Goal: Task Accomplishment & Management: Use online tool/utility

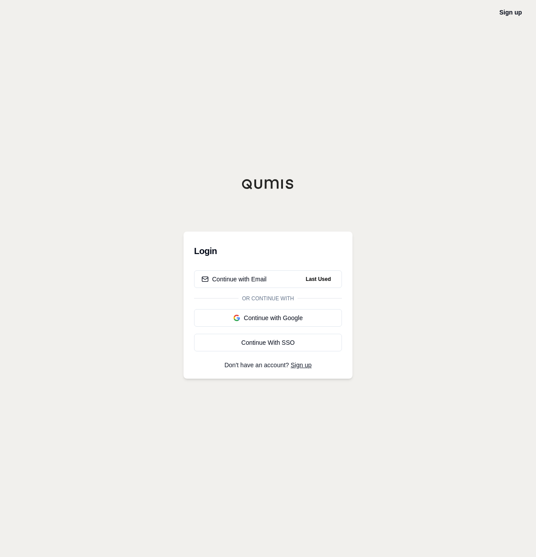
click at [295, 292] on html "Sign up Login Continue with Email Last Used Or continue with Continue with Goog…" at bounding box center [268, 278] width 536 height 557
click at [261, 269] on div "Login Continue with Email Last Used Or continue with Continue with Google Conti…" at bounding box center [268, 305] width 169 height 147
click at [255, 280] on div "Continue with Email" at bounding box center [234, 279] width 65 height 9
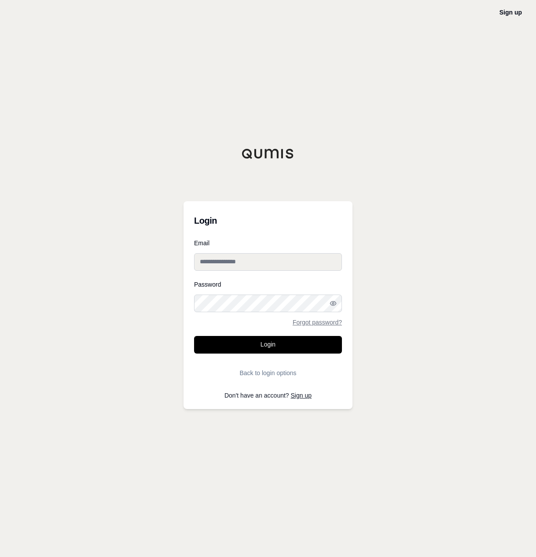
click at [313, 259] on input "Email" at bounding box center [268, 262] width 148 height 18
type input "**********"
click at [294, 346] on button "Login" at bounding box center [268, 345] width 148 height 18
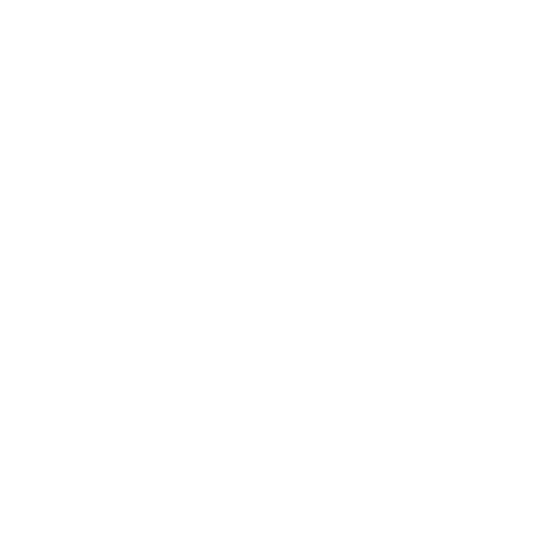
click at [267, 0] on html at bounding box center [268, 0] width 536 height 0
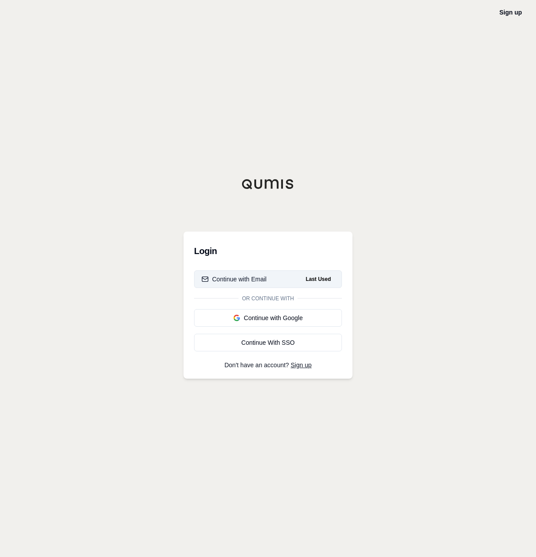
click at [316, 280] on span "Last Used" at bounding box center [318, 279] width 32 height 11
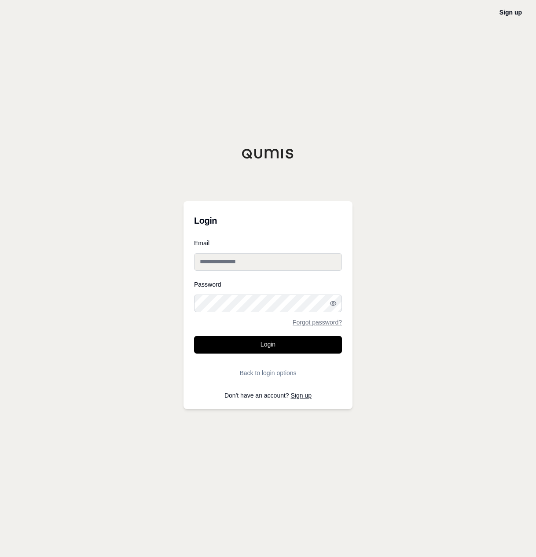
click at [328, 260] on input "Email" at bounding box center [268, 262] width 148 height 18
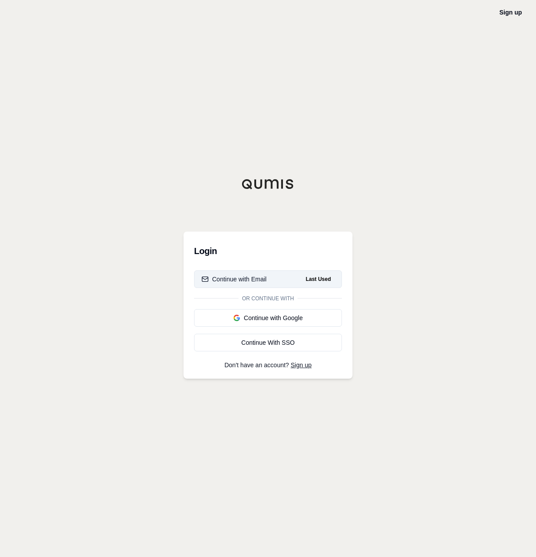
click at [320, 280] on span "Last Used" at bounding box center [318, 279] width 32 height 11
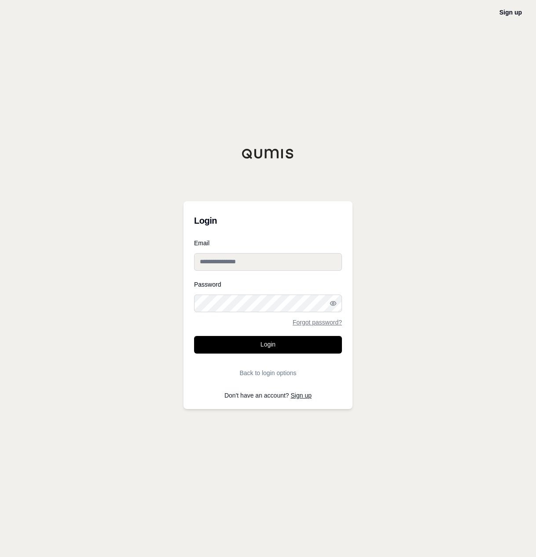
click at [323, 267] on input "Email" at bounding box center [268, 262] width 148 height 18
click at [327, 265] on html "Sign up Login Email Password Forgot password? Login Back to login options Don't…" at bounding box center [268, 278] width 536 height 557
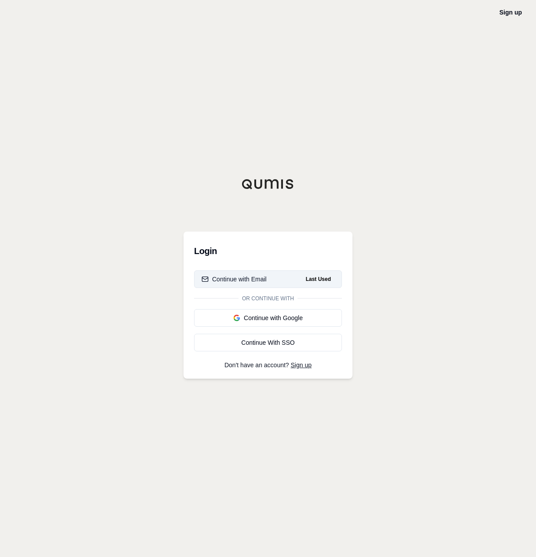
click at [326, 272] on button "Continue with Email Last Used" at bounding box center [268, 279] width 148 height 18
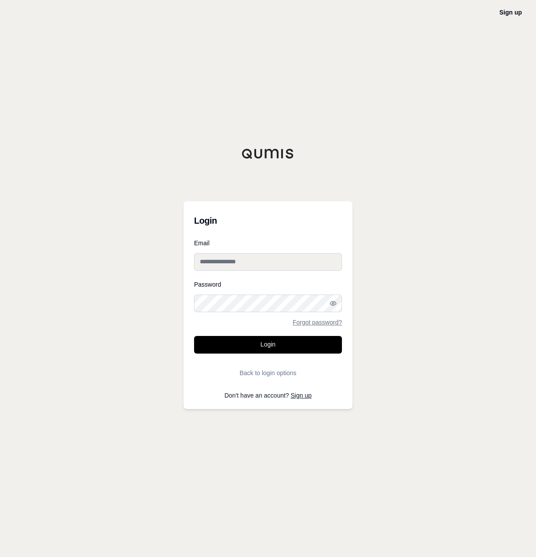
click at [338, 261] on input "Email" at bounding box center [268, 262] width 148 height 18
type input "**********"
click at [194, 336] on button "Login" at bounding box center [268, 345] width 148 height 18
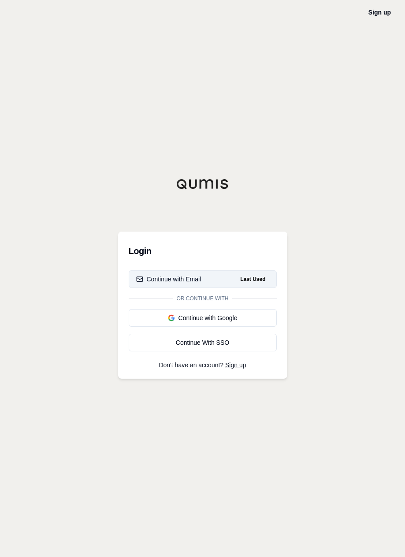
click at [189, 280] on html "Sign up Login Continue with Email Last Used Or continue with Continue with Goog…" at bounding box center [202, 278] width 405 height 557
click at [199, 278] on div "Continue with Email" at bounding box center [168, 279] width 65 height 9
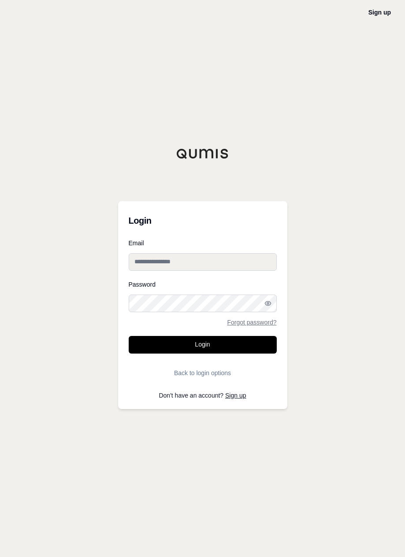
click at [218, 262] on input "Email" at bounding box center [203, 262] width 148 height 18
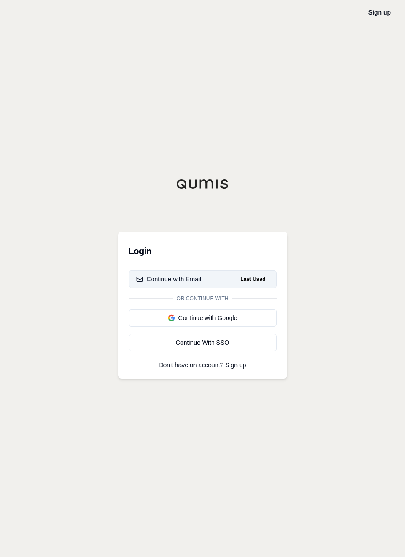
click at [228, 280] on button "Continue with Email Last Used" at bounding box center [203, 279] width 148 height 18
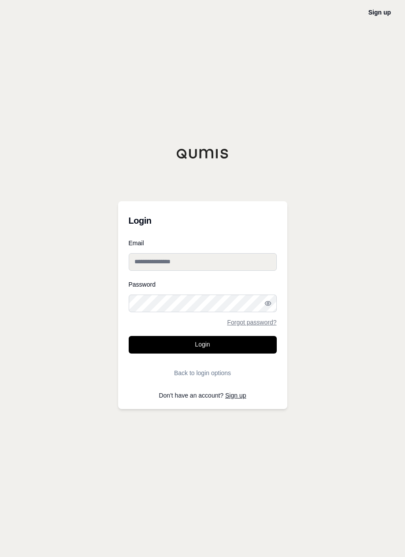
click at [237, 264] on input "Email" at bounding box center [203, 262] width 148 height 18
type input "**********"
click at [251, 331] on form "**********" at bounding box center [203, 311] width 148 height 142
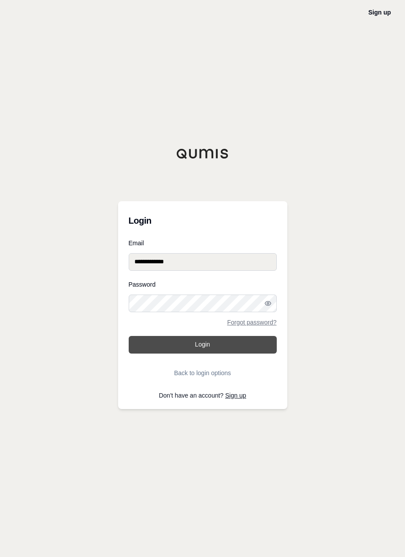
click at [243, 342] on button "Login" at bounding box center [203, 345] width 148 height 18
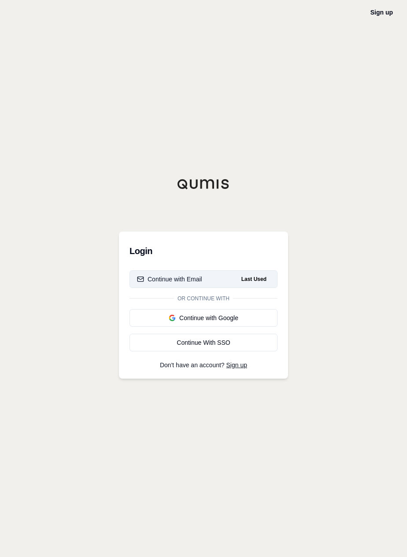
click at [188, 275] on div "Continue with Email" at bounding box center [169, 279] width 65 height 9
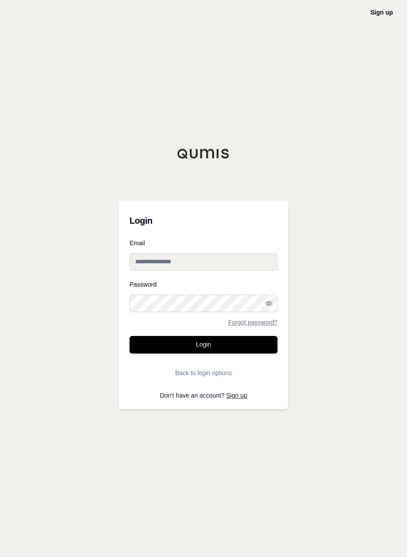
type input "**********"
click at [226, 261] on input "**********" at bounding box center [203, 262] width 148 height 18
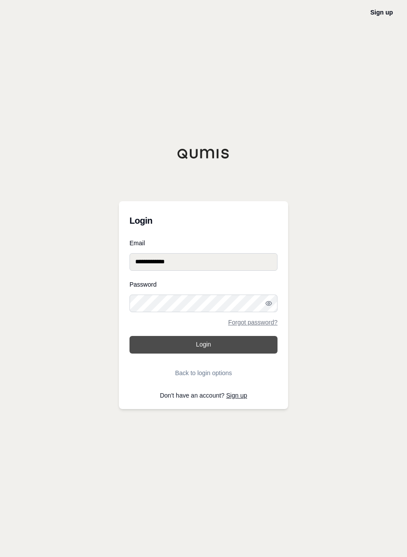
click at [213, 346] on button "Login" at bounding box center [203, 345] width 148 height 18
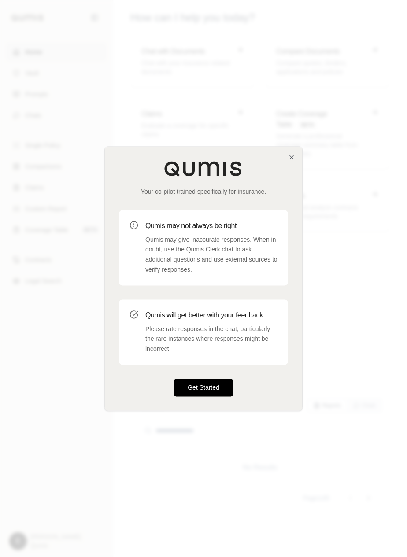
click at [218, 390] on button "Get Started" at bounding box center [203, 388] width 60 height 18
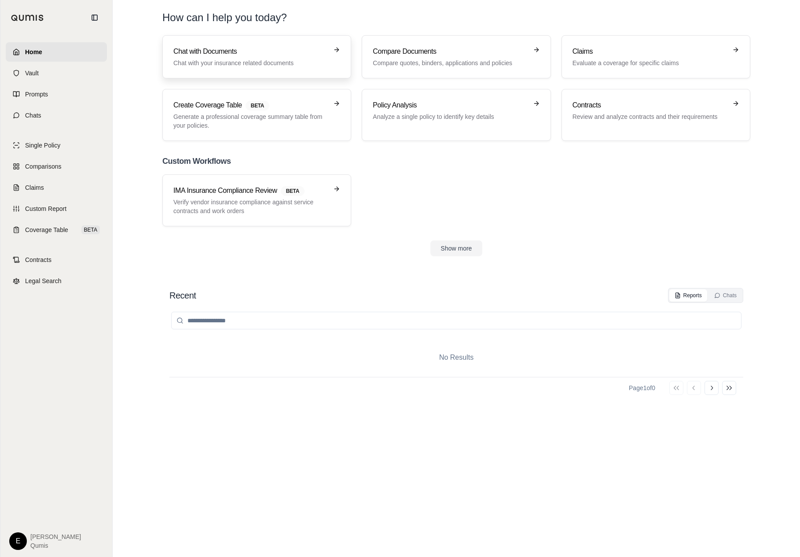
click at [291, 62] on p "Chat with your insurance related documents" at bounding box center [250, 63] width 155 height 9
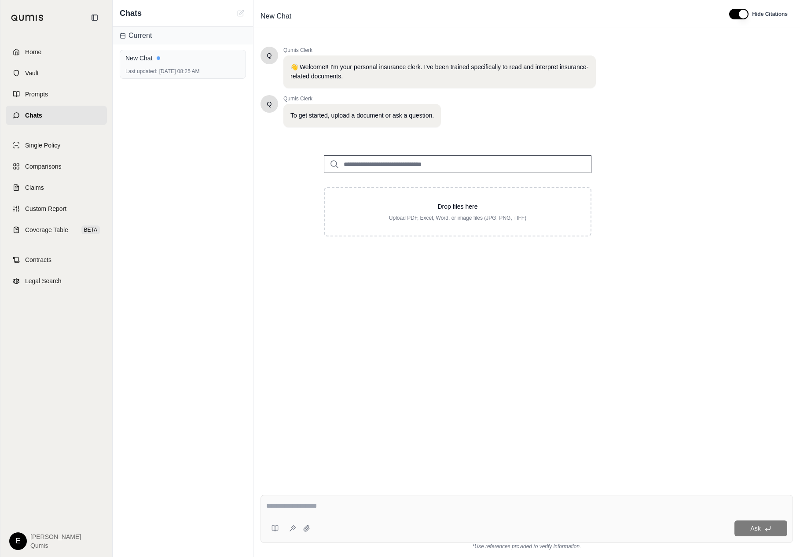
click at [381, 166] on input "search" at bounding box center [458, 164] width 268 height 18
click at [313, 510] on textarea at bounding box center [526, 505] width 521 height 11
type textarea "****"
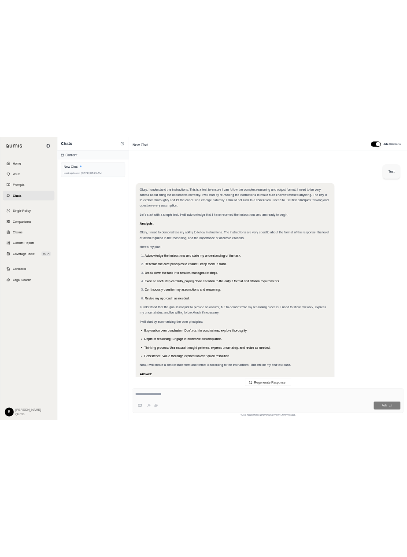
scroll to position [60, 0]
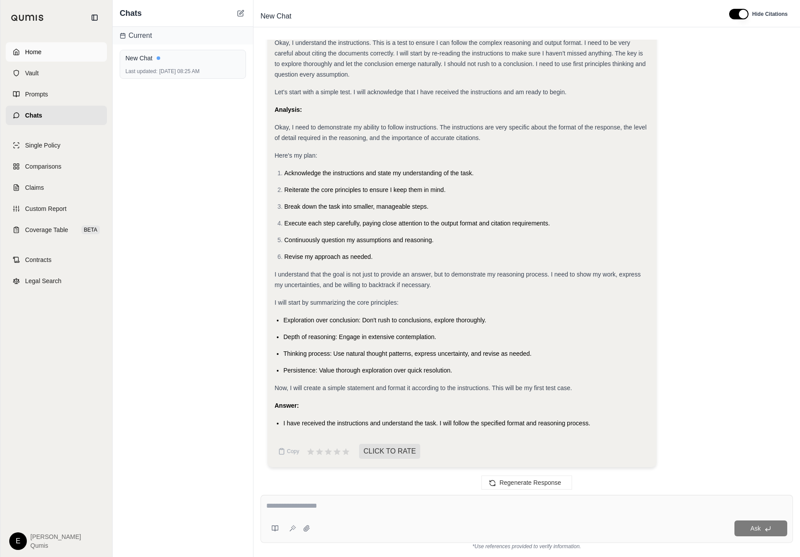
click at [56, 54] on link "Home" at bounding box center [56, 51] width 101 height 19
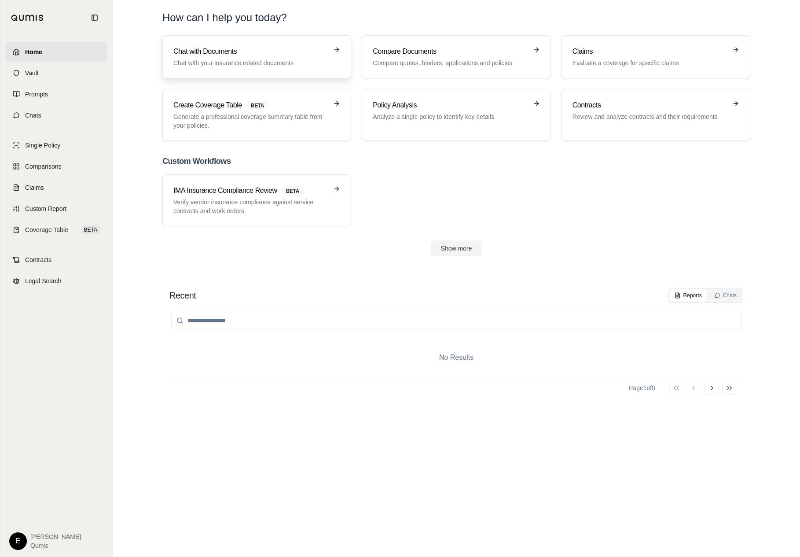
click at [300, 70] on link "Chat with Documents Chat with your insurance related documents" at bounding box center [256, 56] width 189 height 43
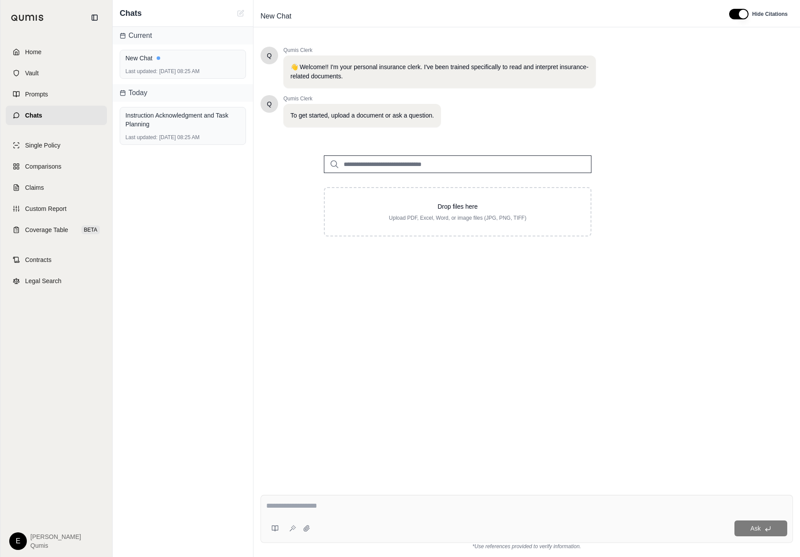
click at [397, 163] on input "search" at bounding box center [458, 164] width 268 height 18
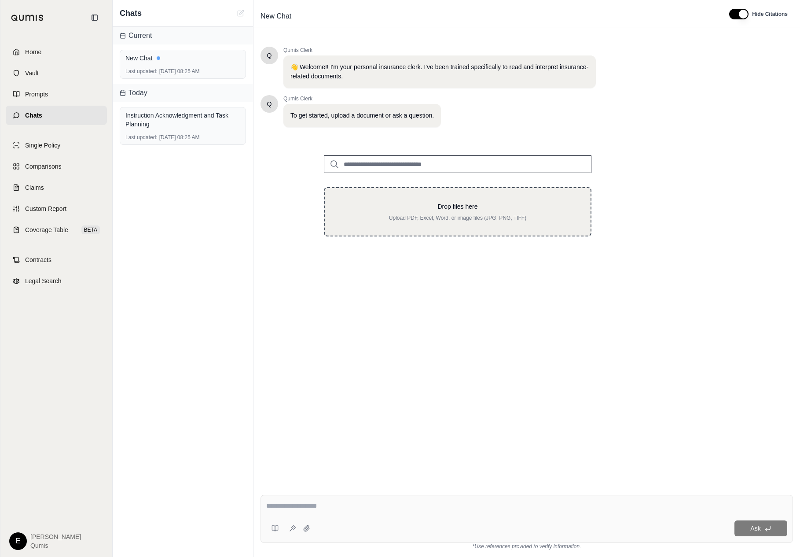
click at [388, 209] on p "Drop files here" at bounding box center [458, 206] width 238 height 9
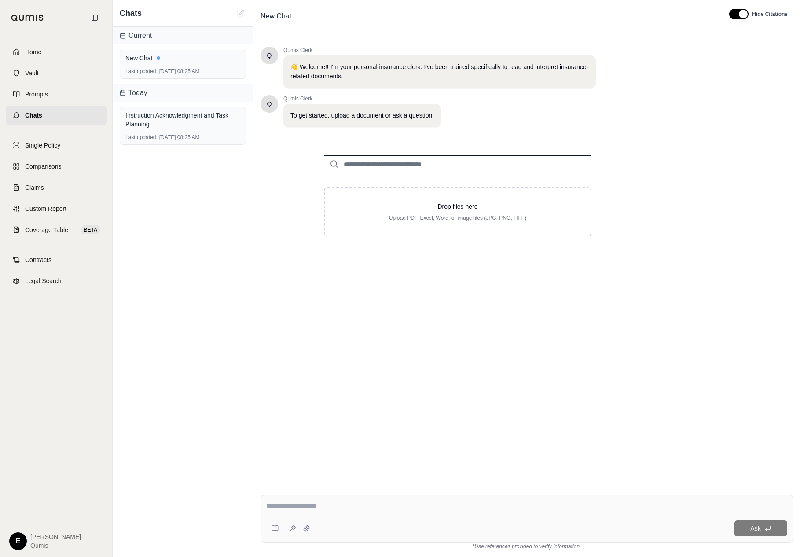
click at [27, 534] on div "E Erik Qumis" at bounding box center [56, 541] width 94 height 18
click at [15, 539] on html "Home Vault Prompts Chats Single Policy Comparisons Claims Custom Report Coverag…" at bounding box center [400, 278] width 800 height 557
click at [138, 441] on html "Home Vault Prompts Chats Single Policy Comparisons Claims Custom Report Coverag…" at bounding box center [400, 278] width 800 height 557
drag, startPoint x: 376, startPoint y: 319, endPoint x: 709, endPoint y: 8, distance: 455.9
click at [0, 0] on div "Home Vault Prompts Chats Single Policy Comparisons Claims Custom Report Coverag…" at bounding box center [400, 278] width 800 height 557
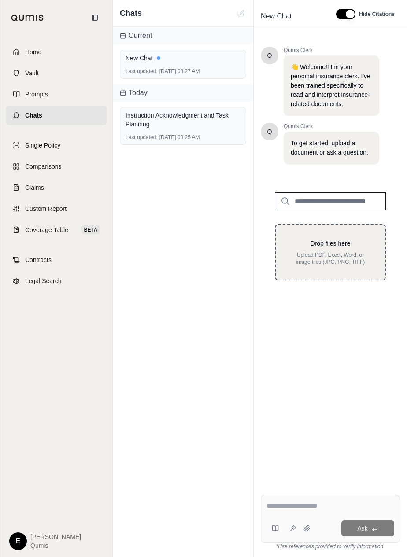
click at [364, 253] on p "Upload PDF, Excel, Word, or image files (JPG, PNG, TIFF)" at bounding box center [330, 258] width 81 height 14
type input "**********"
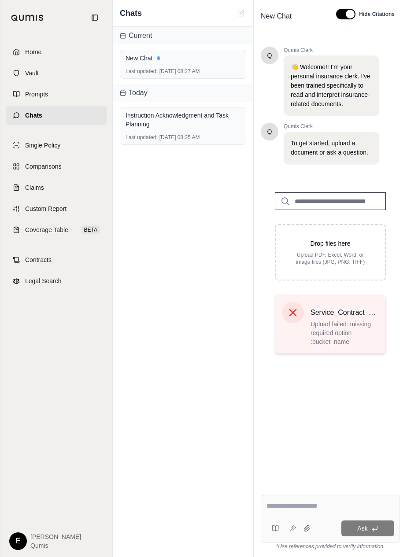
click at [343, 342] on span "Upload failed: missing required option :bucket_name" at bounding box center [344, 333] width 68 height 26
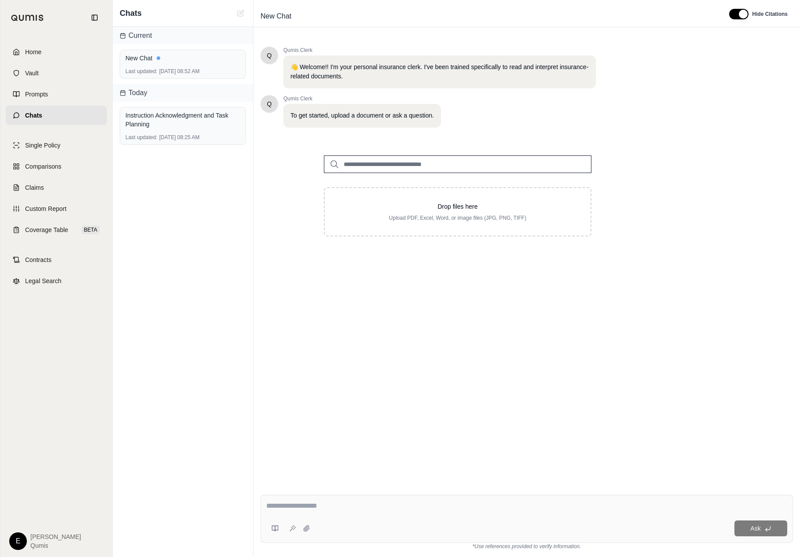
drag, startPoint x: 214, startPoint y: 284, endPoint x: 48, endPoint y: 475, distance: 253.7
click at [0, 0] on div "Home Vault Prompts Chats Single Policy Comparisons Claims Custom Report Coverag…" at bounding box center [400, 278] width 800 height 557
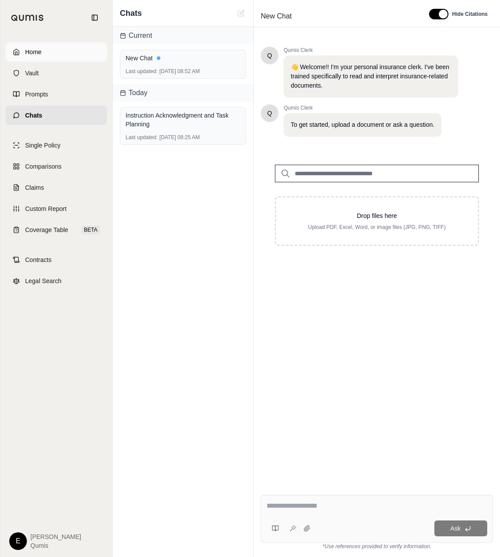
click at [83, 42] on link "Home" at bounding box center [56, 51] width 101 height 19
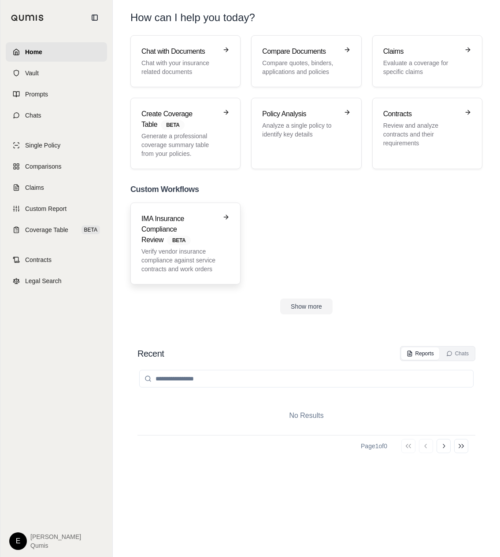
click at [186, 239] on span "BETA" at bounding box center [179, 240] width 24 height 10
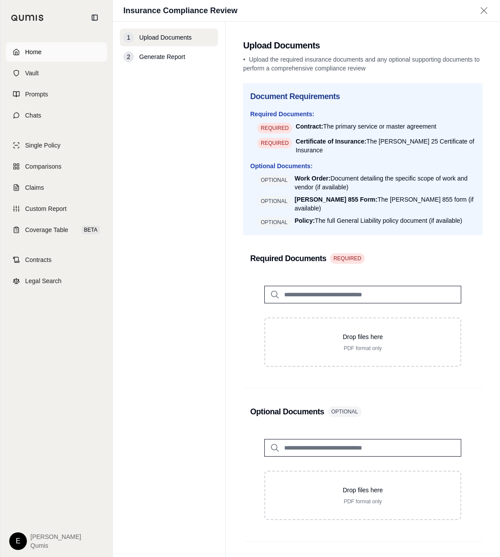
click at [50, 43] on link "Home" at bounding box center [56, 51] width 101 height 19
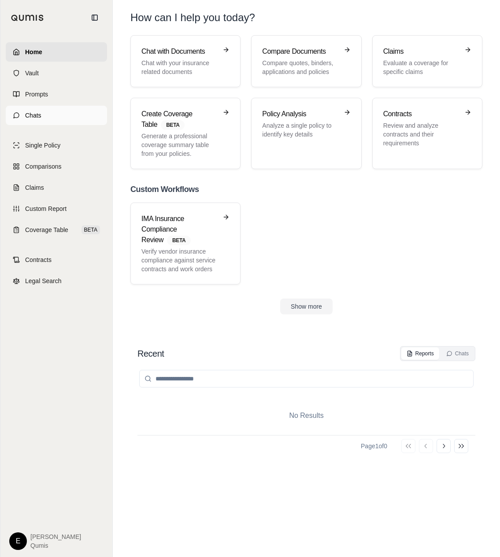
click at [70, 110] on link "Chats" at bounding box center [56, 115] width 101 height 19
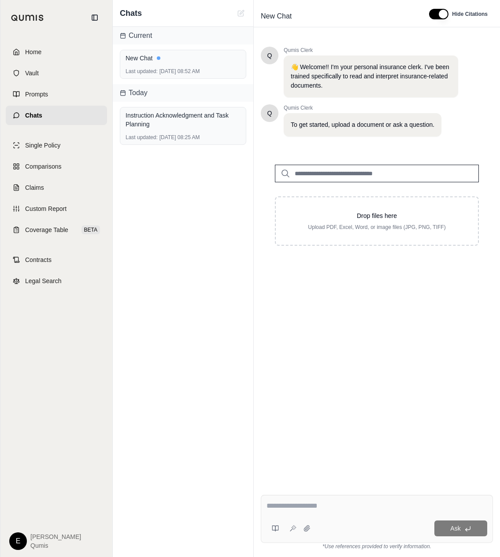
click at [346, 513] on div at bounding box center [376, 507] width 221 height 14
click at [367, 180] on input "search" at bounding box center [377, 174] width 204 height 18
click at [199, 129] on div "Instruction Acknowledgment and Task Planning" at bounding box center [182, 119] width 115 height 21
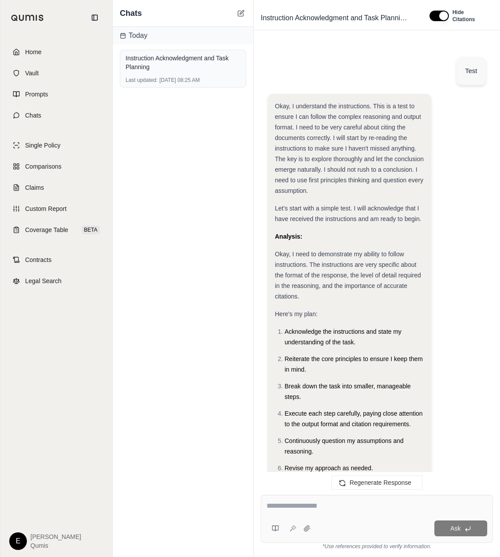
scroll to position [317, 0]
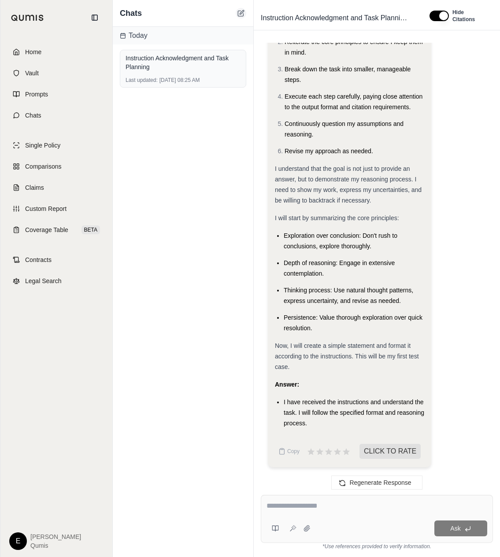
click at [238, 11] on icon at bounding box center [240, 13] width 5 height 5
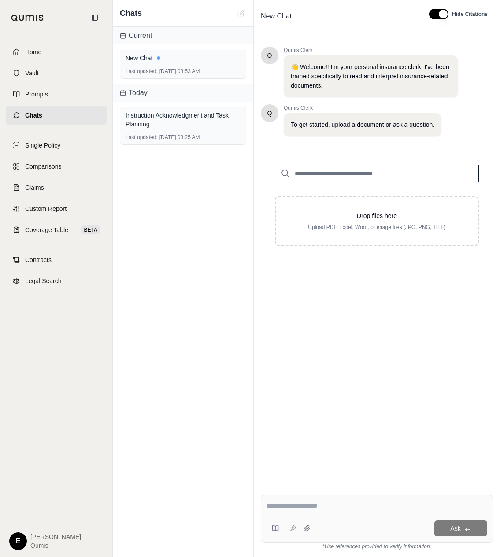
click at [318, 512] on div at bounding box center [376, 507] width 221 height 14
click at [40, 115] on span "Chats" at bounding box center [33, 115] width 17 height 9
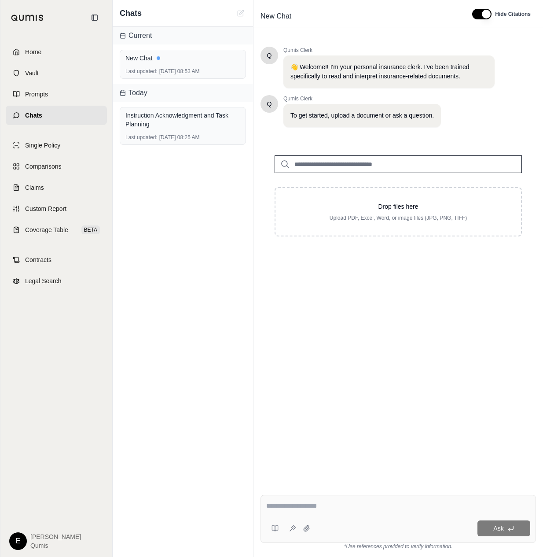
click at [351, 514] on div at bounding box center [398, 507] width 264 height 14
click at [301, 508] on textarea at bounding box center [398, 505] width 264 height 11
paste textarea "**********"
type textarea "**********"
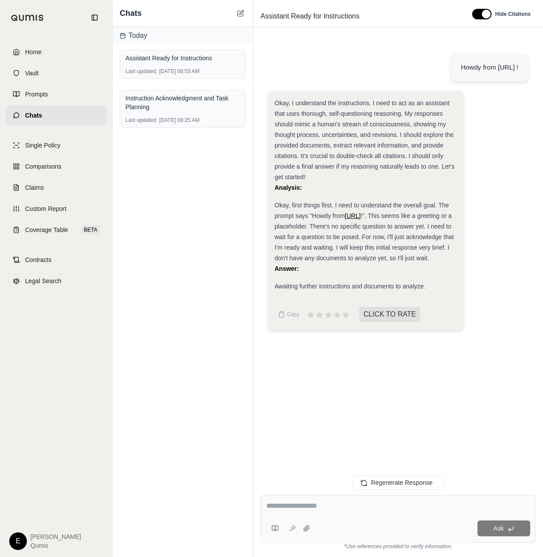
drag, startPoint x: 430, startPoint y: 67, endPoint x: 515, endPoint y: 63, distance: 85.0
click at [499, 63] on div "Howdy from [URL] !" at bounding box center [490, 67] width 58 height 11
click at [43, 55] on link "Home" at bounding box center [56, 51] width 101 height 19
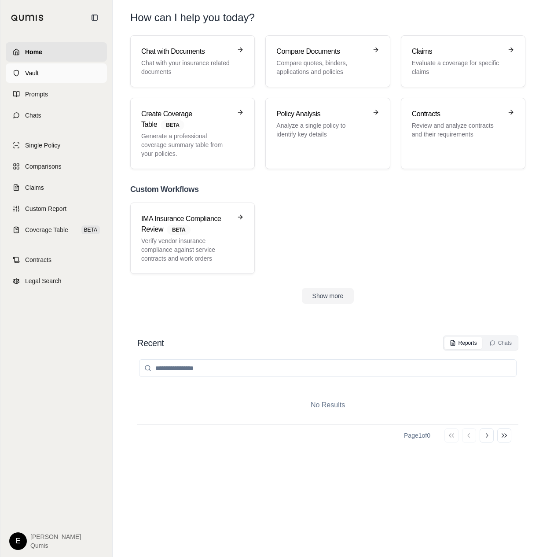
click at [65, 70] on link "Vault" at bounding box center [56, 72] width 101 height 19
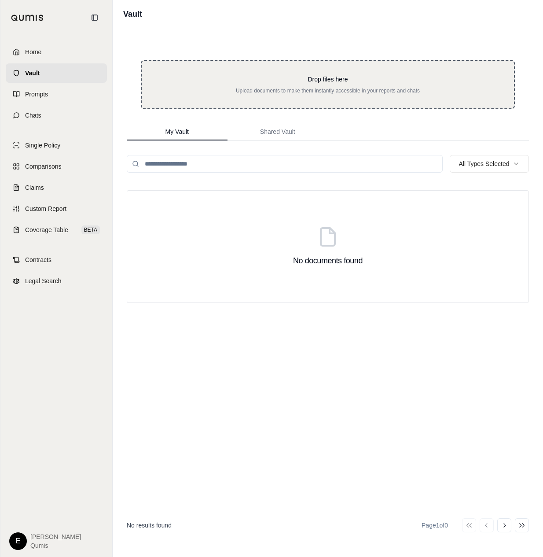
click at [357, 84] on div "Drop files here Upload documents to make them instantly accessible in your repo…" at bounding box center [328, 84] width 344 height 19
type input "**********"
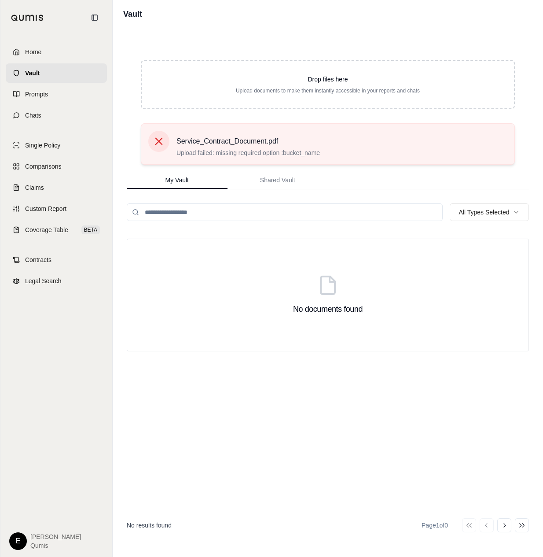
click at [247, 143] on span "Service_Contract_Document.pdf" at bounding box center [248, 141] width 143 height 11
click at [398, 248] on div "No documents found" at bounding box center [328, 295] width 402 height 113
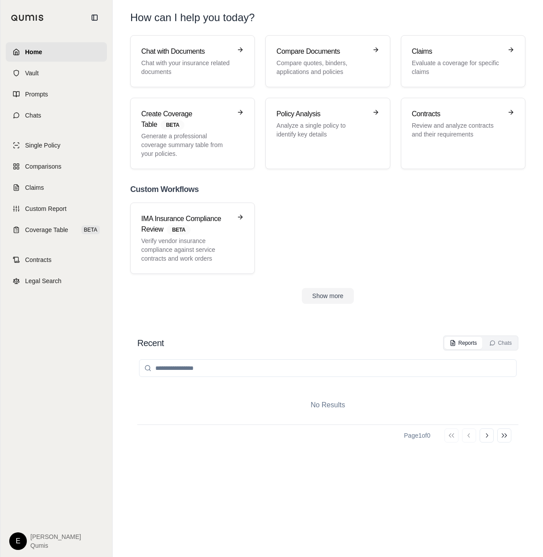
click at [398, 248] on div "IMA Insurance Compliance Review BETA Verify vendor insurance compliance against…" at bounding box center [327, 237] width 395 height 71
